Goal: Information Seeking & Learning: Learn about a topic

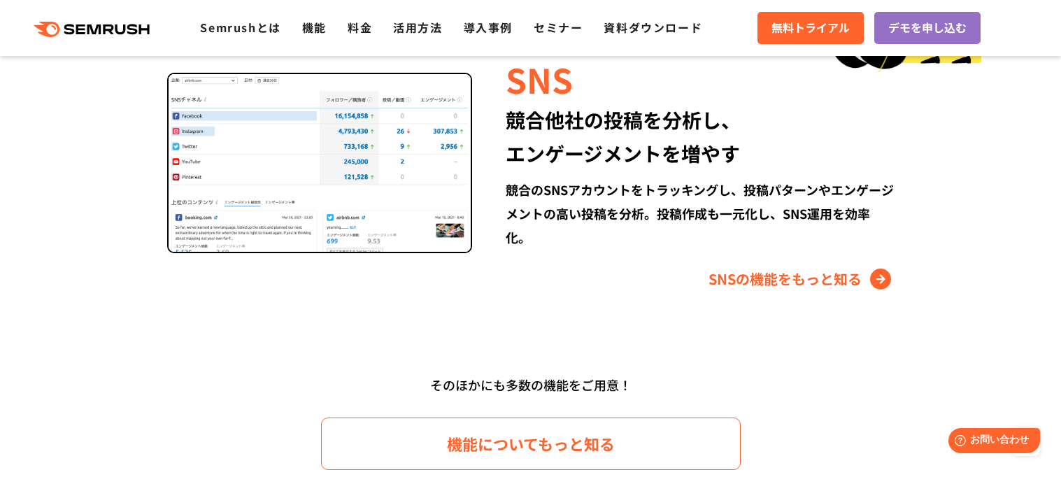
scroll to position [1948, 0]
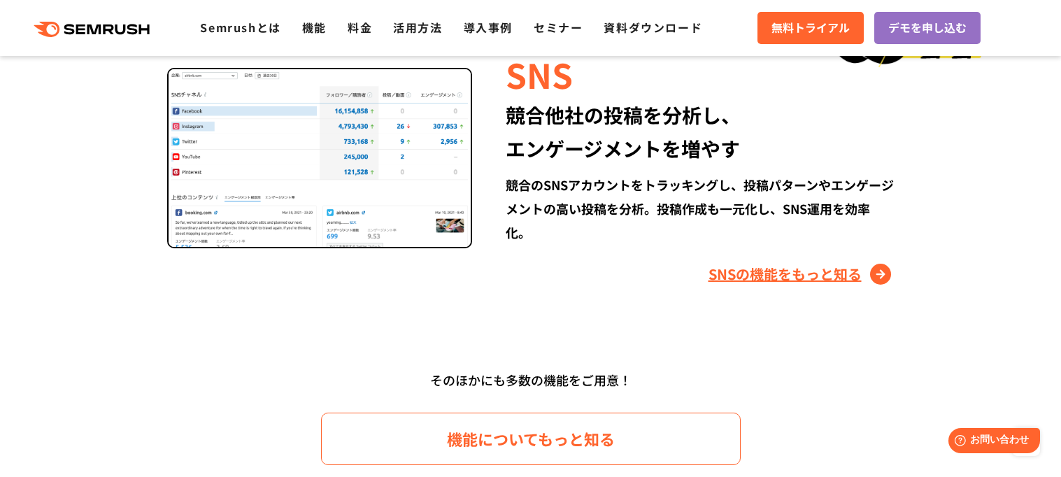
click at [875, 263] on link "SNSの機能をもっと知る" at bounding box center [801, 274] width 186 height 22
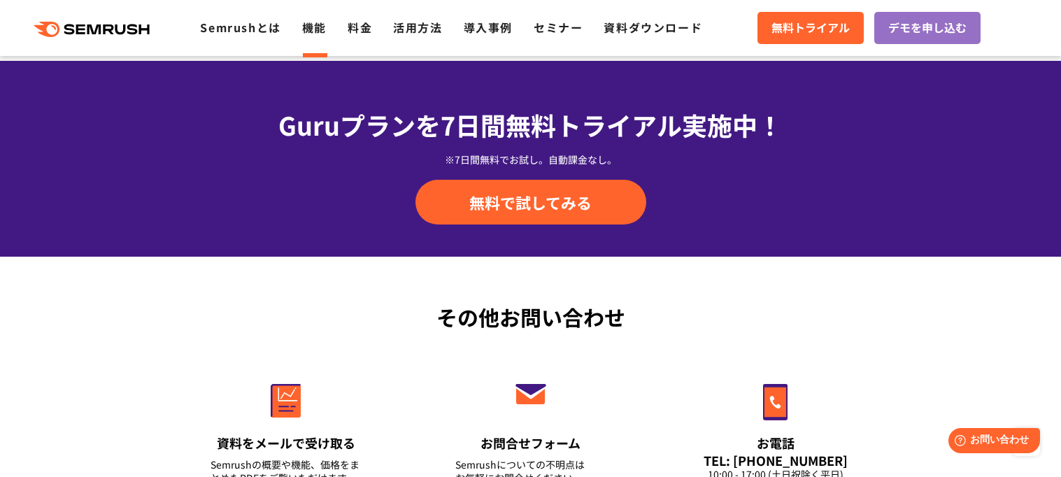
scroll to position [4570, 0]
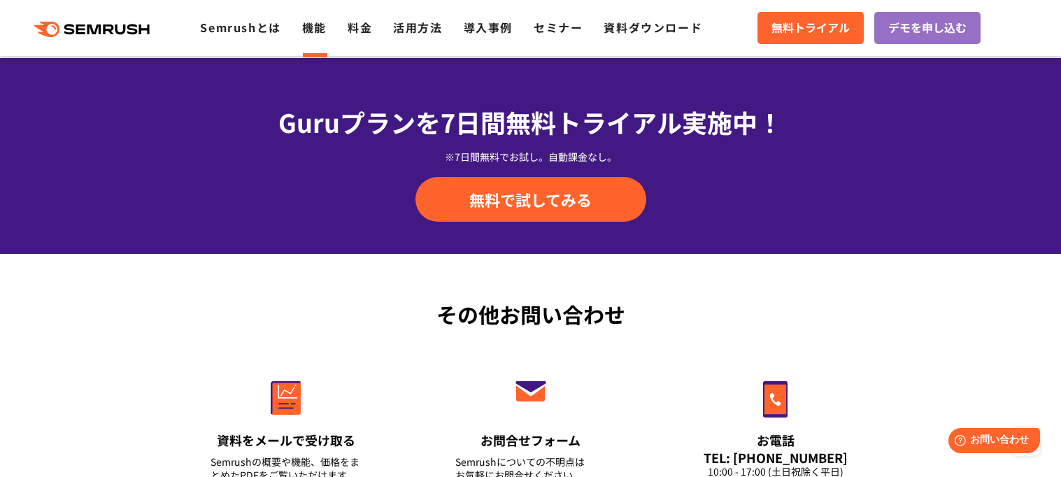
click at [340, 43] on div ".cls {fill: #FF642D;} .cls {fill: #FF642D;} Semrushとは 機能 料金 活用方法 導入事例 セミナー 資料ダウ…" at bounding box center [530, 28] width 1061 height 42
click at [369, 29] on link "料金" at bounding box center [360, 27] width 24 height 17
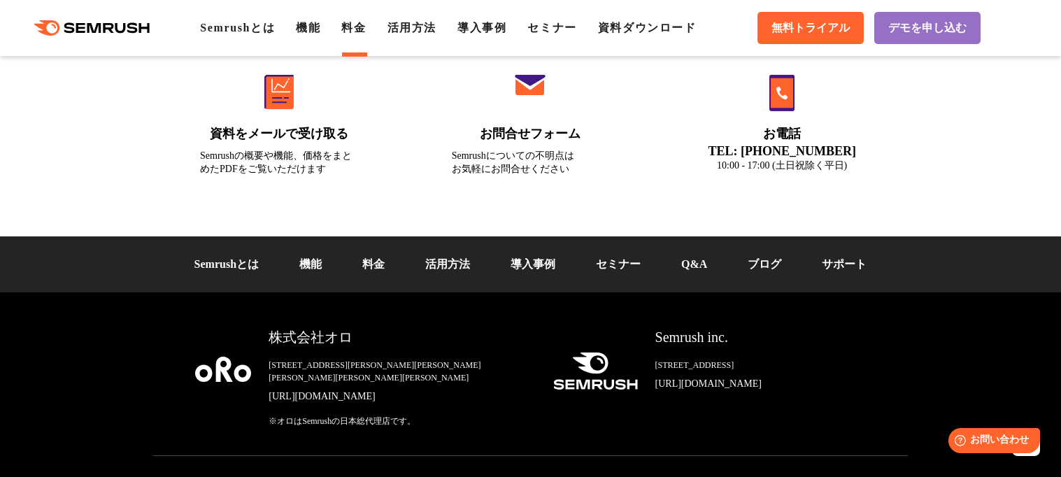
scroll to position [4860, 0]
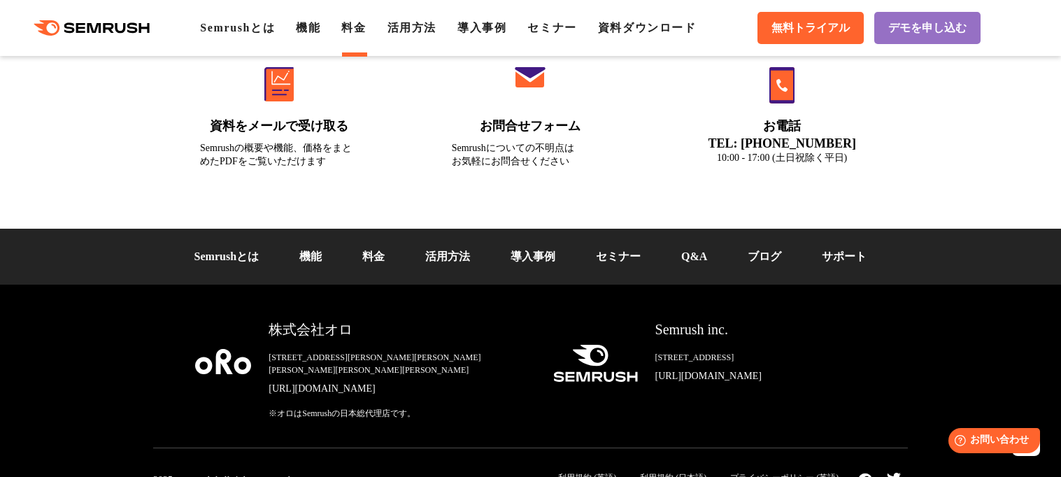
click at [424, 11] on div ".cls {fill: #FF642D;} .cls {fill: #FF642D;} Semrushとは 機能 料金 活用方法 導入事例 セミナー 資料ダウ…" at bounding box center [530, 28] width 1061 height 42
click at [436, 24] on link "活用方法" at bounding box center [411, 28] width 49 height 12
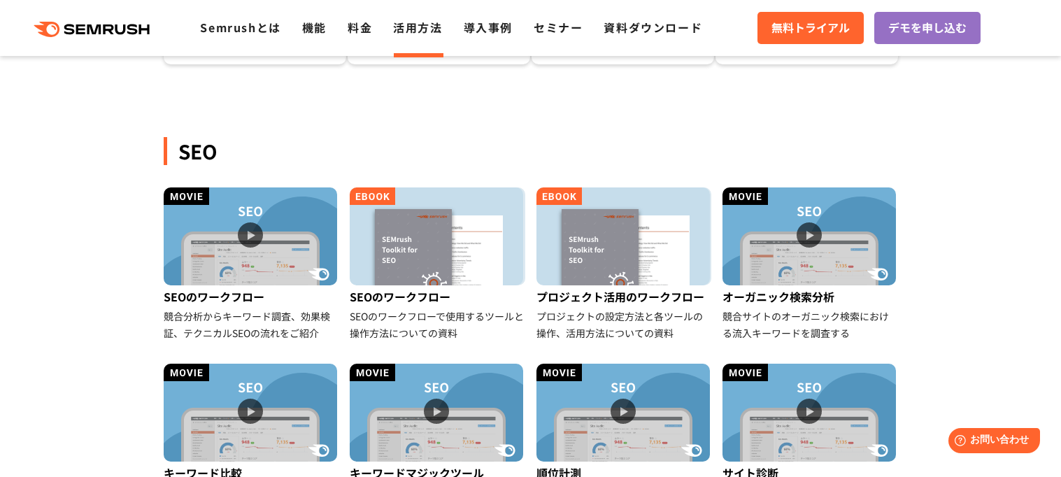
scroll to position [265, 0]
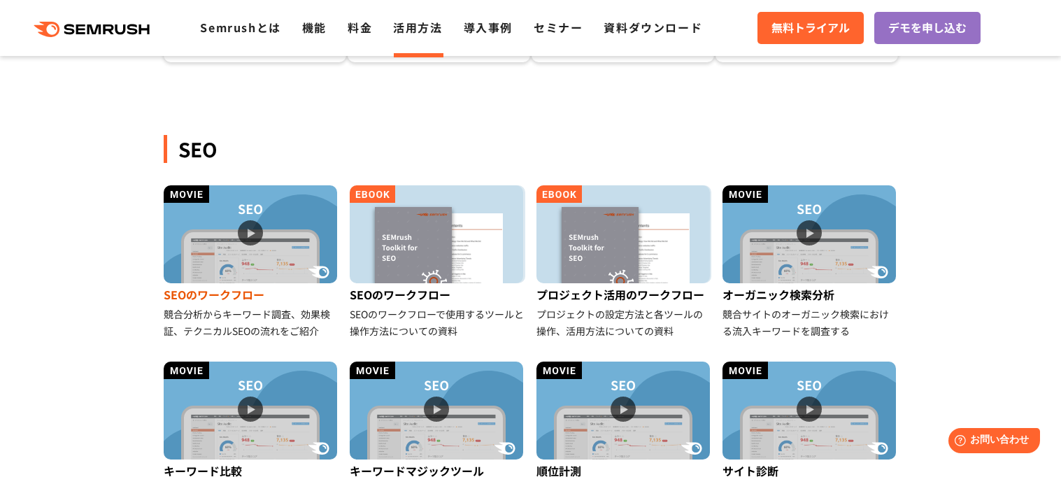
click at [242, 236] on img at bounding box center [250, 234] width 173 height 98
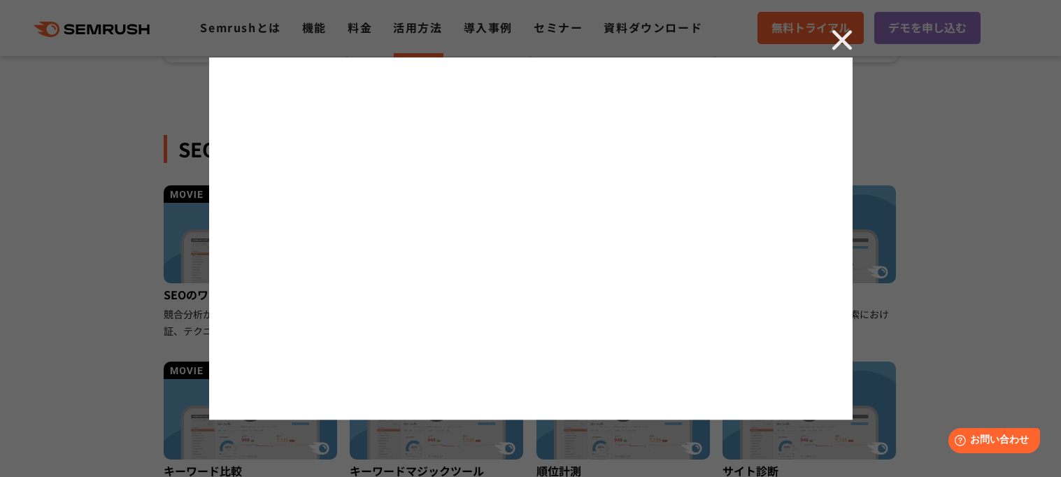
click at [975, 99] on div at bounding box center [530, 238] width 1061 height 477
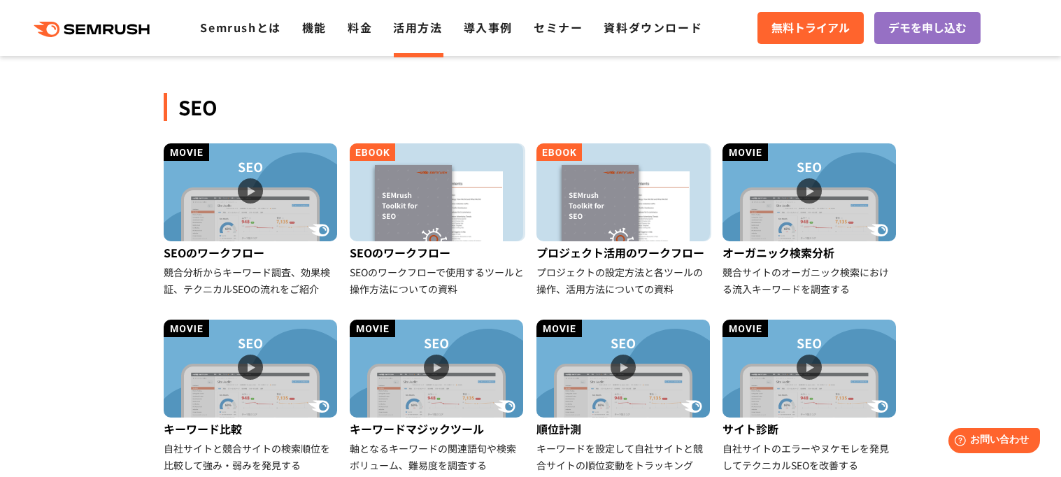
scroll to position [310, 0]
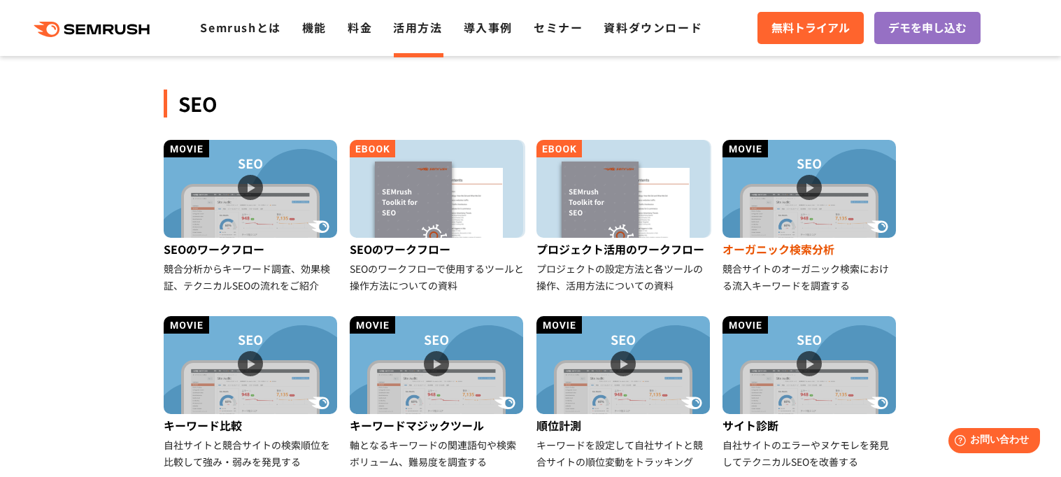
click at [824, 204] on img at bounding box center [808, 189] width 173 height 98
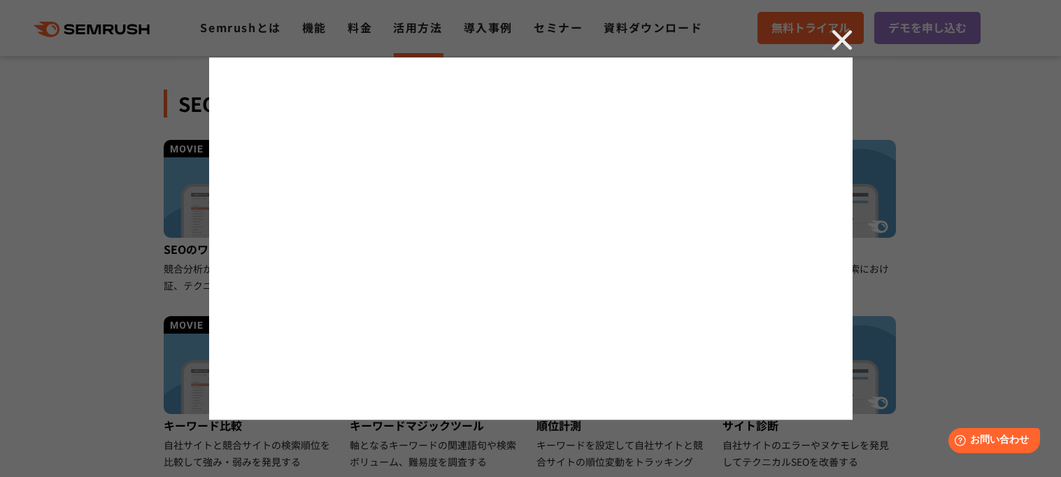
click at [845, 41] on img at bounding box center [841, 39] width 21 height 21
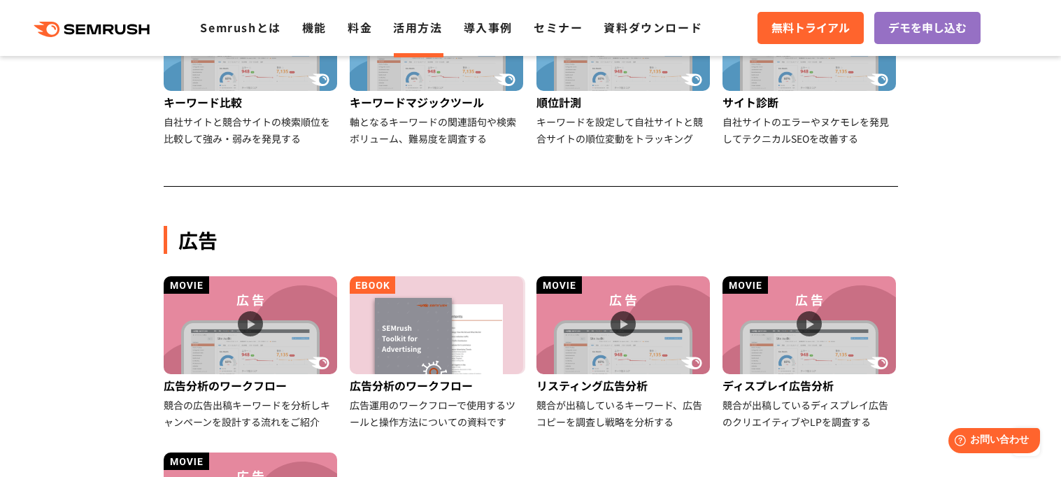
scroll to position [638, 0]
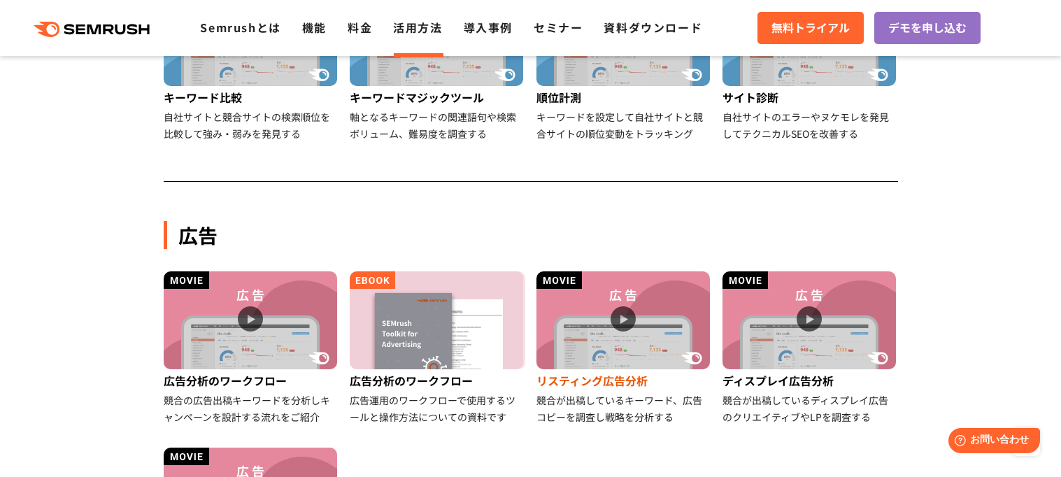
click at [649, 340] on img at bounding box center [622, 320] width 173 height 98
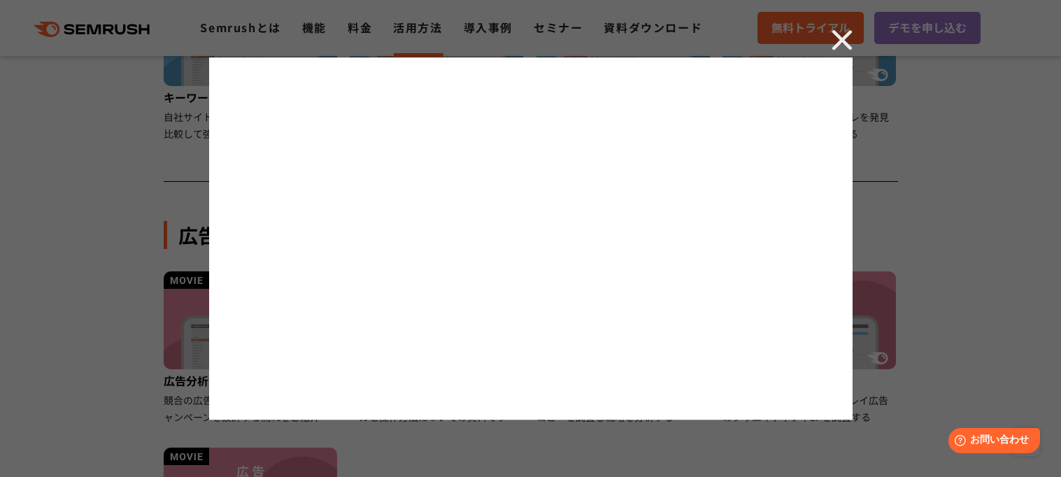
click at [842, 41] on img at bounding box center [841, 39] width 21 height 21
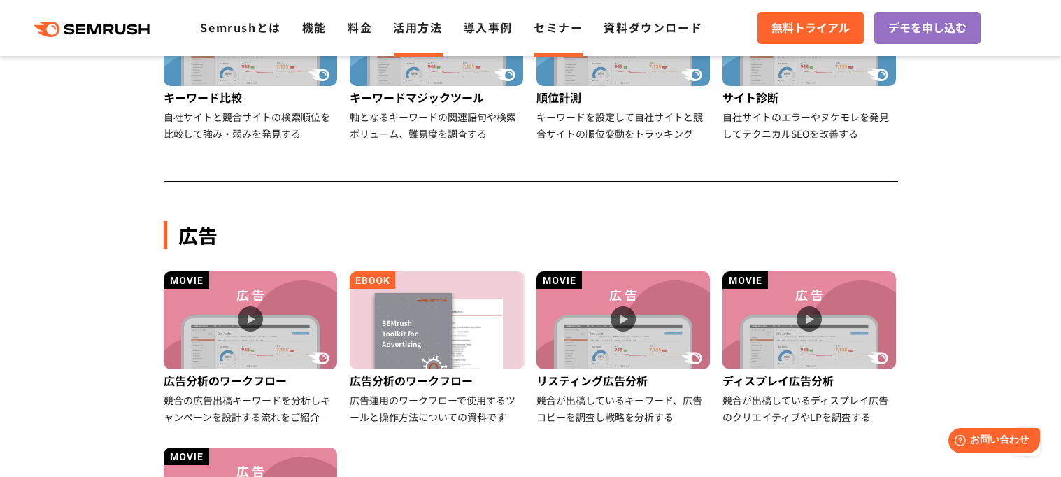
click at [550, 27] on link "セミナー" at bounding box center [558, 27] width 49 height 17
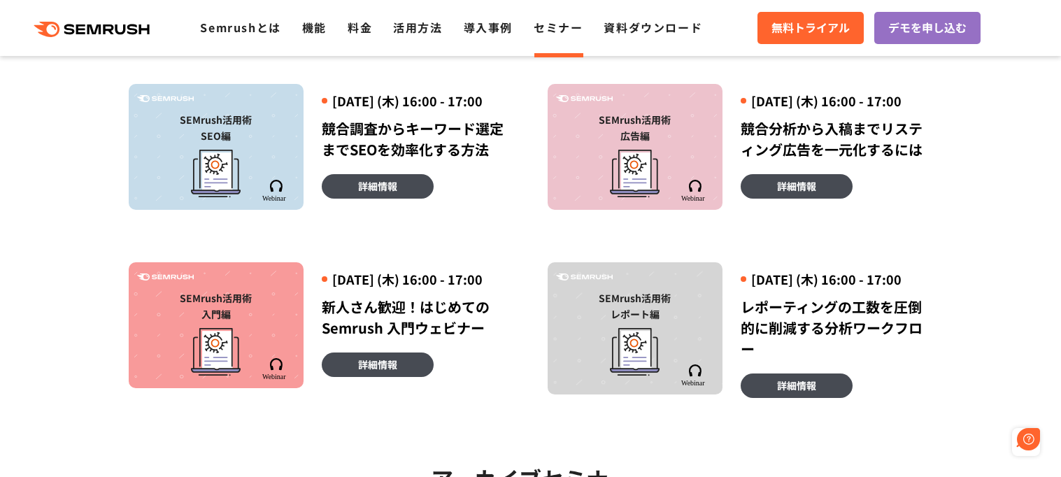
scroll to position [392, 0]
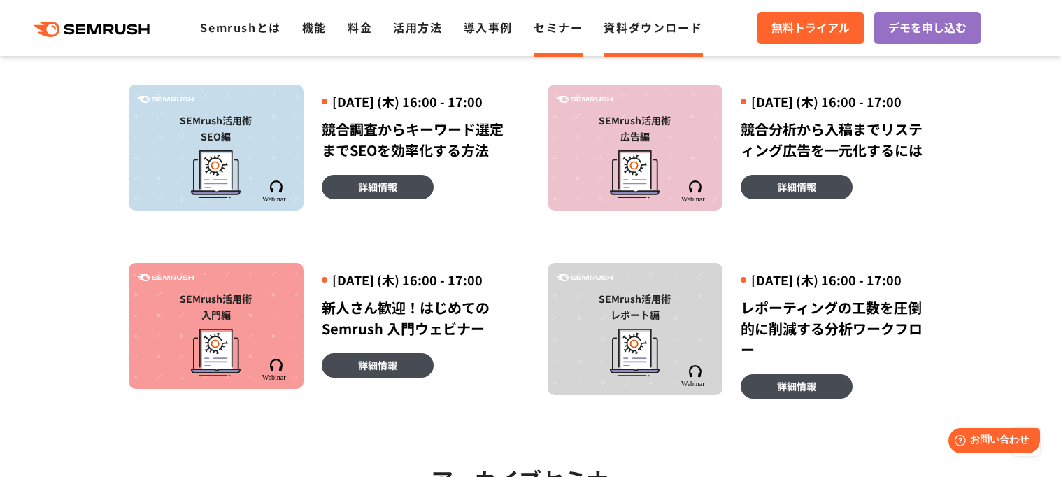
click at [682, 20] on link "資料ダウンロード" at bounding box center [652, 27] width 99 height 17
click at [682, 34] on link "資料ダウンロード" at bounding box center [652, 27] width 99 height 17
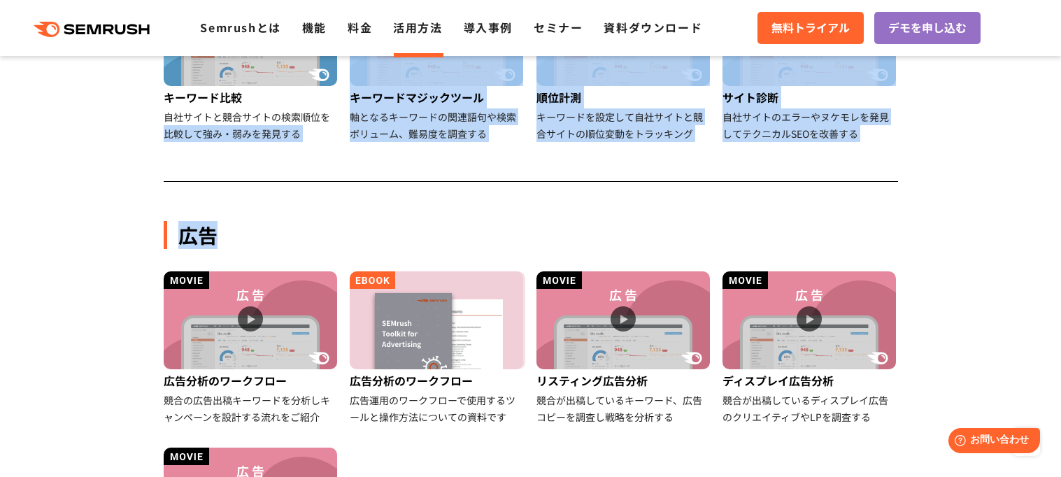
drag, startPoint x: 0, startPoint y: 137, endPoint x: 236, endPoint y: 147, distance: 236.5
click at [236, 147] on section "SEO SEOのワークフロー 競合分析からキーワード調査、効果検証、テクニカルSEOの流れをご紹介 SEOのワークフロー SEOのワークフローで使用するツール…" at bounding box center [530, 445] width 1061 height 1524
click at [65, 232] on section "SEO SEOのワークフロー 競合分析からキーワード調査、効果検証、テクニカルSEOの流れをご紹介 SEOのワークフロー SEOのワークフローで使用するツール…" at bounding box center [530, 445] width 1061 height 1524
